Goal: Information Seeking & Learning: Learn about a topic

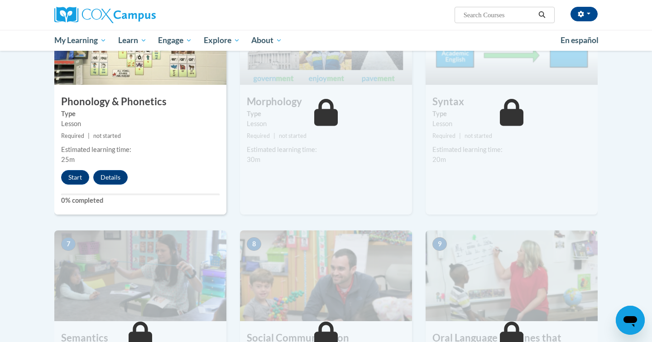
scroll to position [506, 0]
click at [73, 177] on button "Start" at bounding box center [75, 177] width 28 height 14
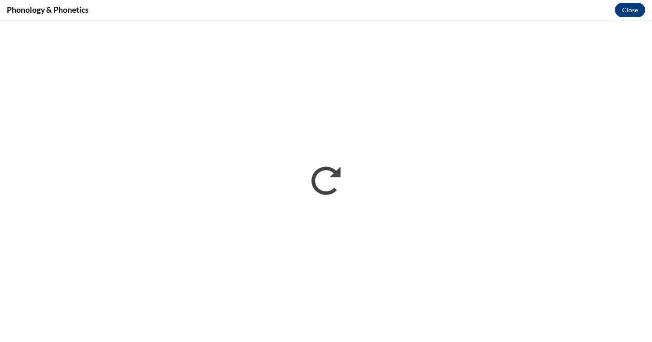
scroll to position [0, 0]
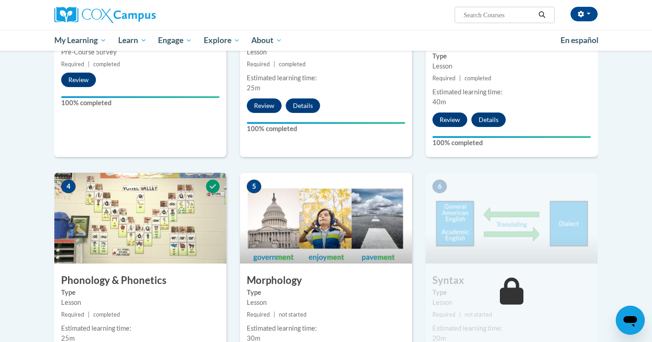
scroll to position [322, 0]
